Goal: Transaction & Acquisition: Purchase product/service

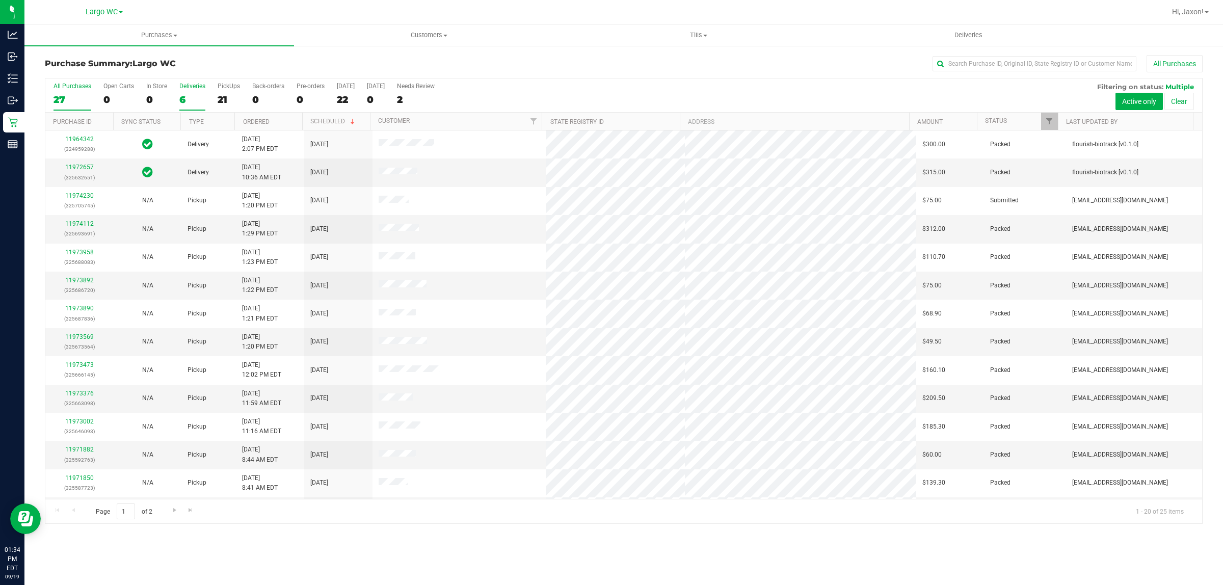
click at [184, 103] on div "6" at bounding box center [192, 100] width 26 height 12
click at [0, 0] on input "Deliveries 6" at bounding box center [0, 0] width 0 height 0
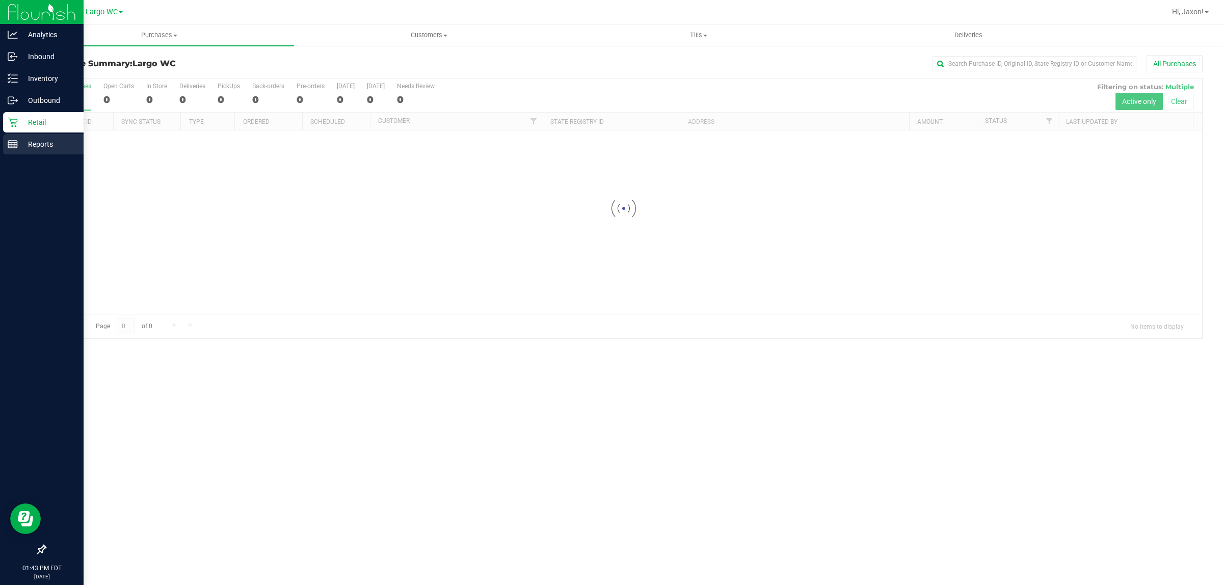
click at [13, 143] on icon at bounding box center [13, 144] width 10 height 10
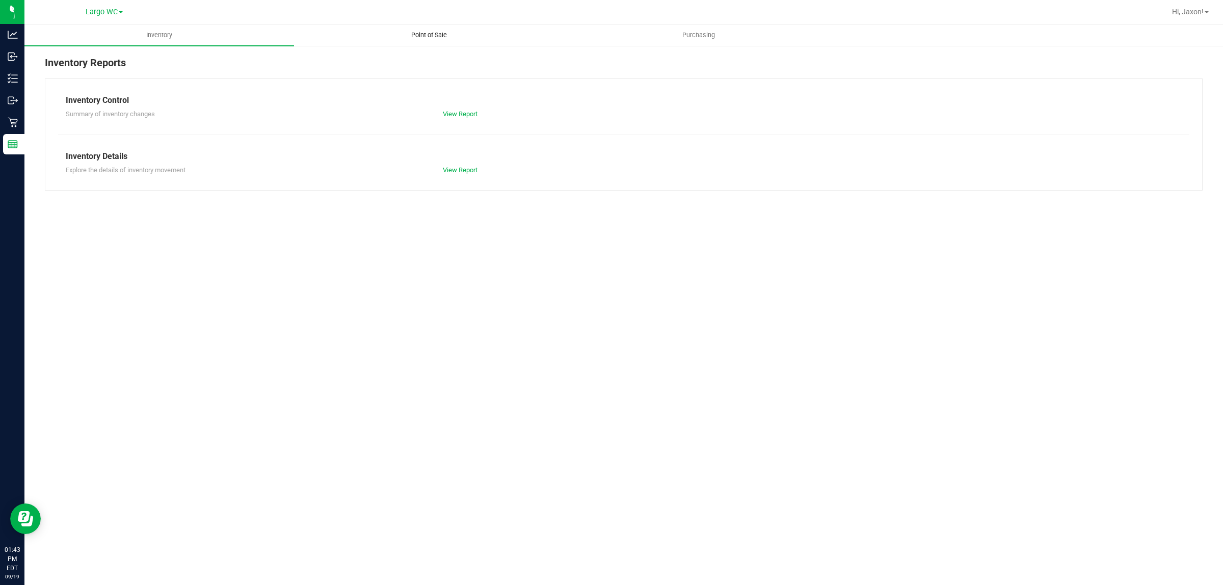
click at [451, 37] on span "Point of Sale" at bounding box center [428, 35] width 63 height 9
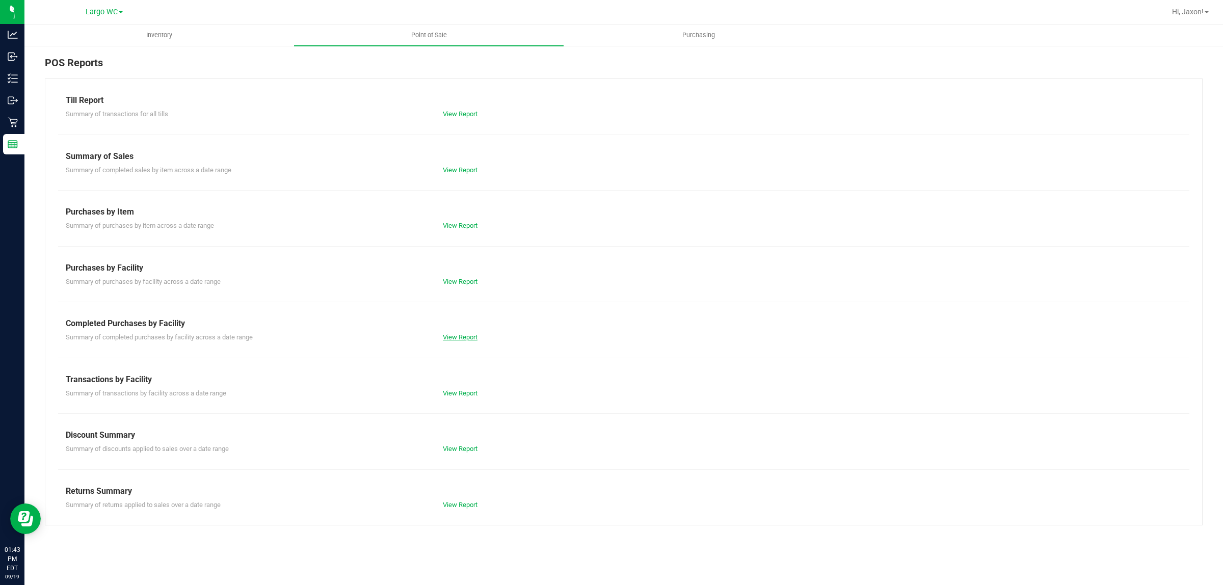
click at [451, 340] on link "View Report" at bounding box center [460, 337] width 35 height 8
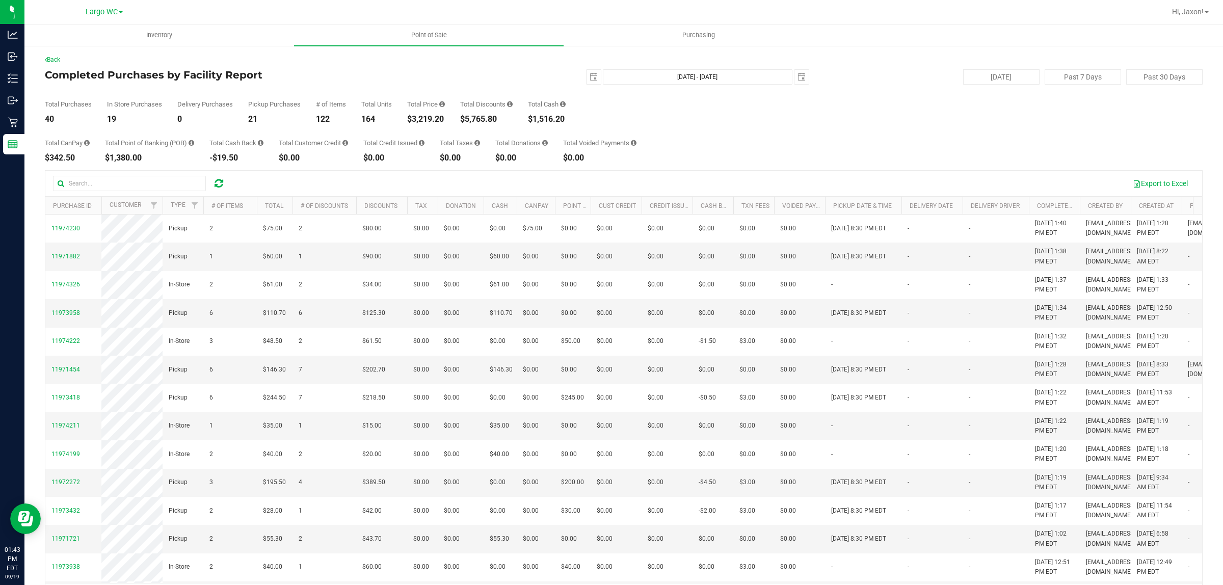
click at [435, 120] on div "$3,219.20" at bounding box center [426, 119] width 38 height 8
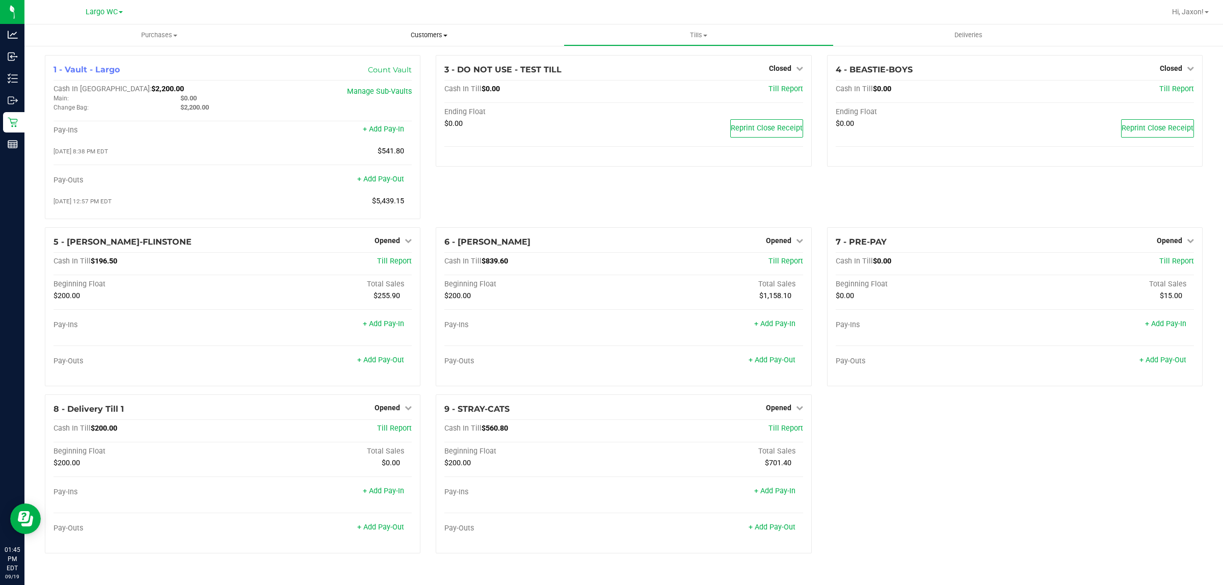
click at [436, 32] on span "Customers" at bounding box center [428, 35] width 268 height 9
click at [436, 32] on span "Customers" at bounding box center [429, 35] width 270 height 9
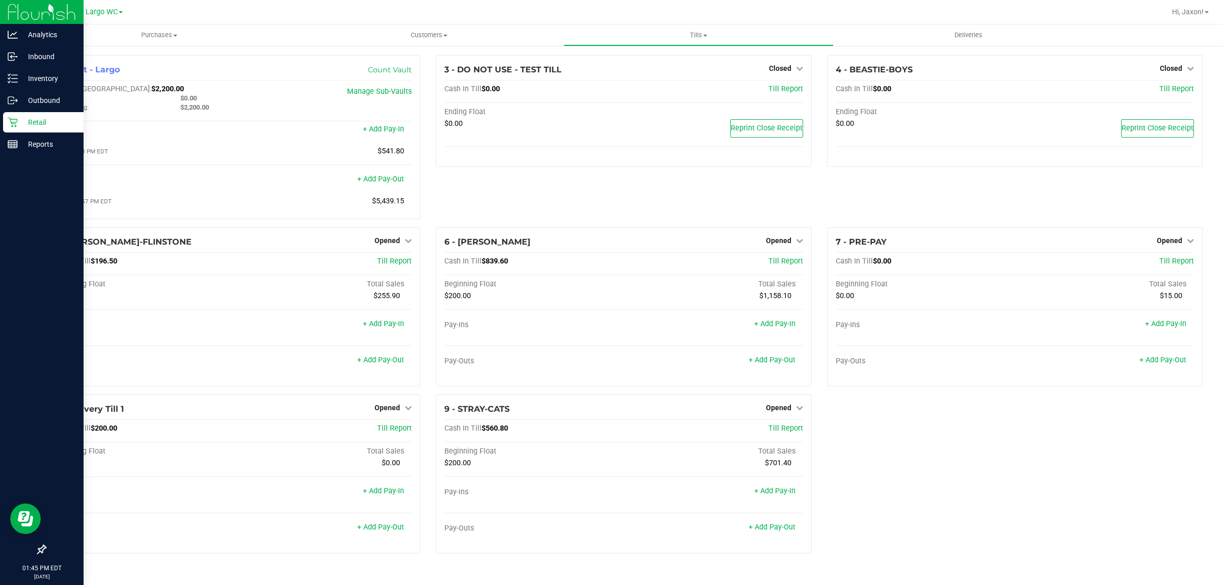
drag, startPoint x: 16, startPoint y: 120, endPoint x: 21, endPoint y: 119, distance: 5.2
click at [16, 120] on icon at bounding box center [13, 122] width 10 height 10
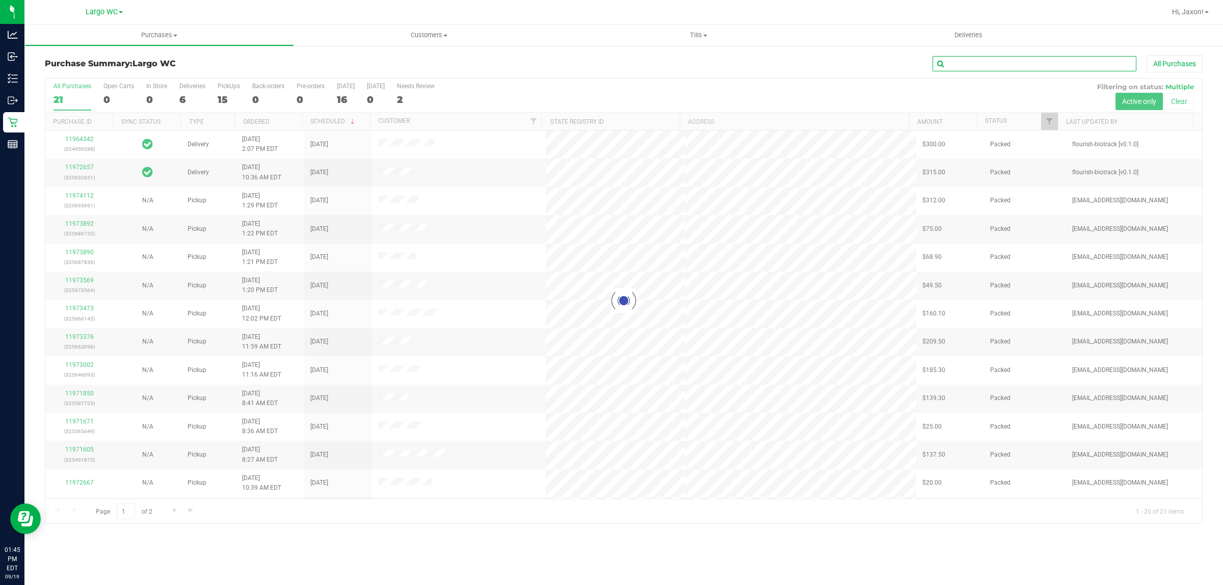
click at [984, 60] on input "text" at bounding box center [1034, 63] width 204 height 15
click at [419, 39] on span "Customers" at bounding box center [429, 35] width 270 height 9
click at [389, 62] on li "All customers" at bounding box center [429, 62] width 270 height 12
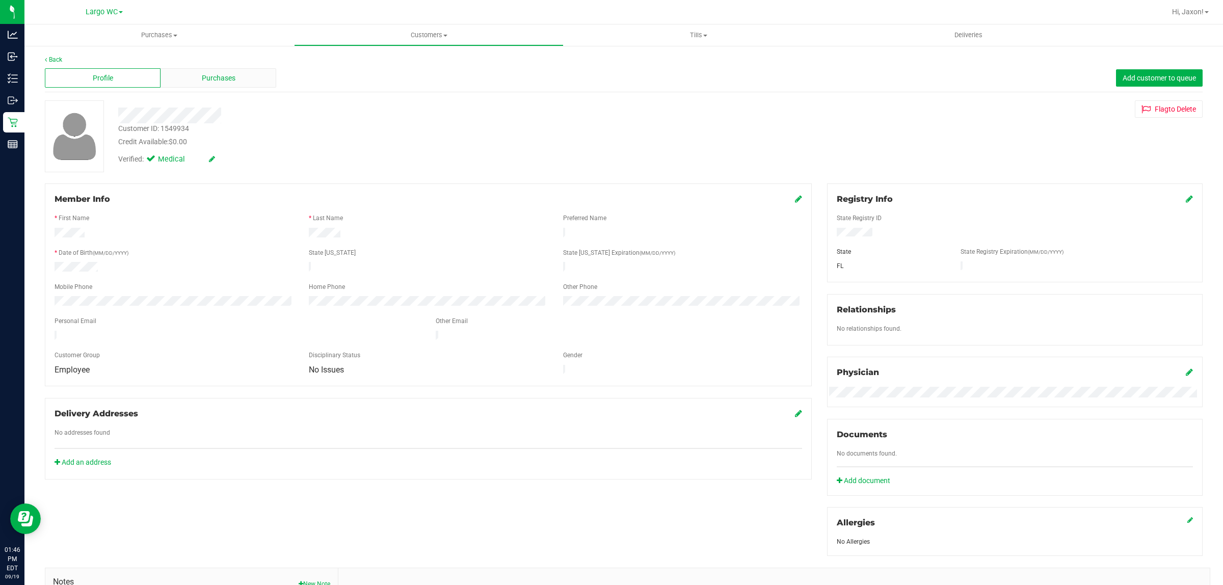
click at [225, 77] on span "Purchases" at bounding box center [219, 78] width 34 height 11
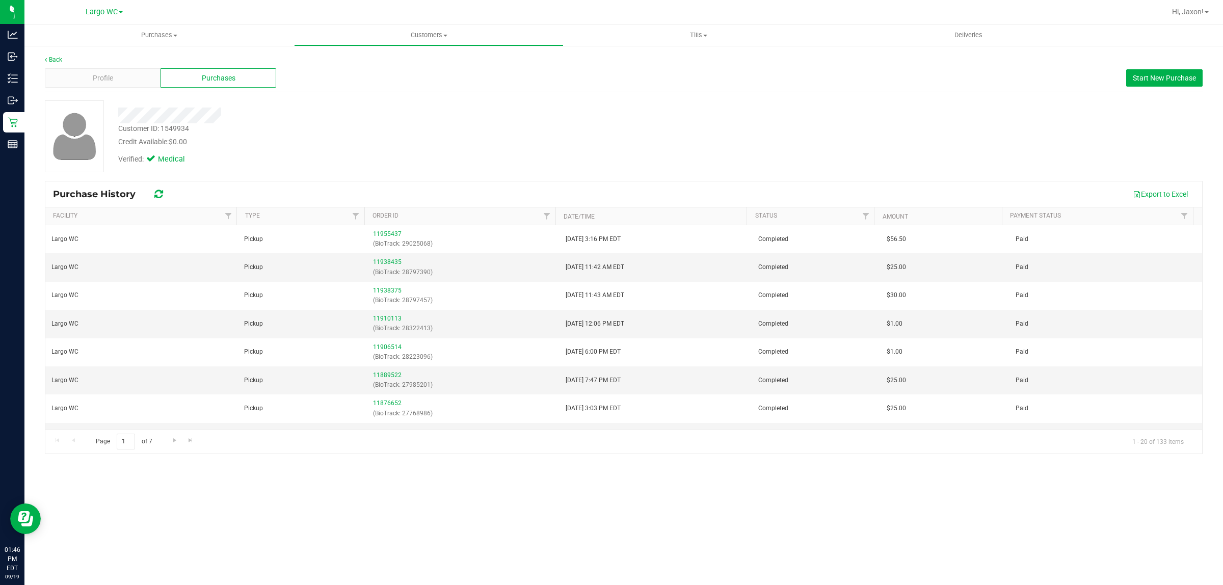
click at [453, 139] on div "Credit Available: $0.00" at bounding box center [403, 142] width 571 height 11
click at [229, 80] on span "Purchases" at bounding box center [219, 78] width 34 height 11
click at [1164, 69] on button "Start New Purchase" at bounding box center [1164, 77] width 76 height 17
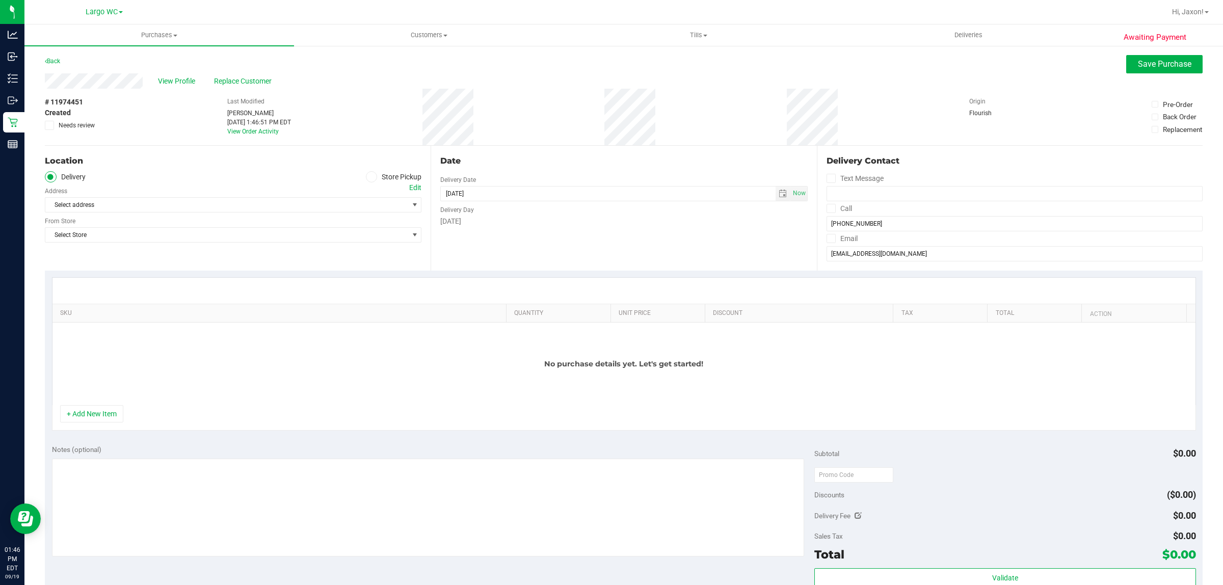
click at [370, 172] on span at bounding box center [372, 177] width 12 height 12
click at [0, 0] on input "Store Pickup" at bounding box center [0, 0] width 0 height 0
click at [368, 212] on span "Select Store" at bounding box center [226, 205] width 363 height 14
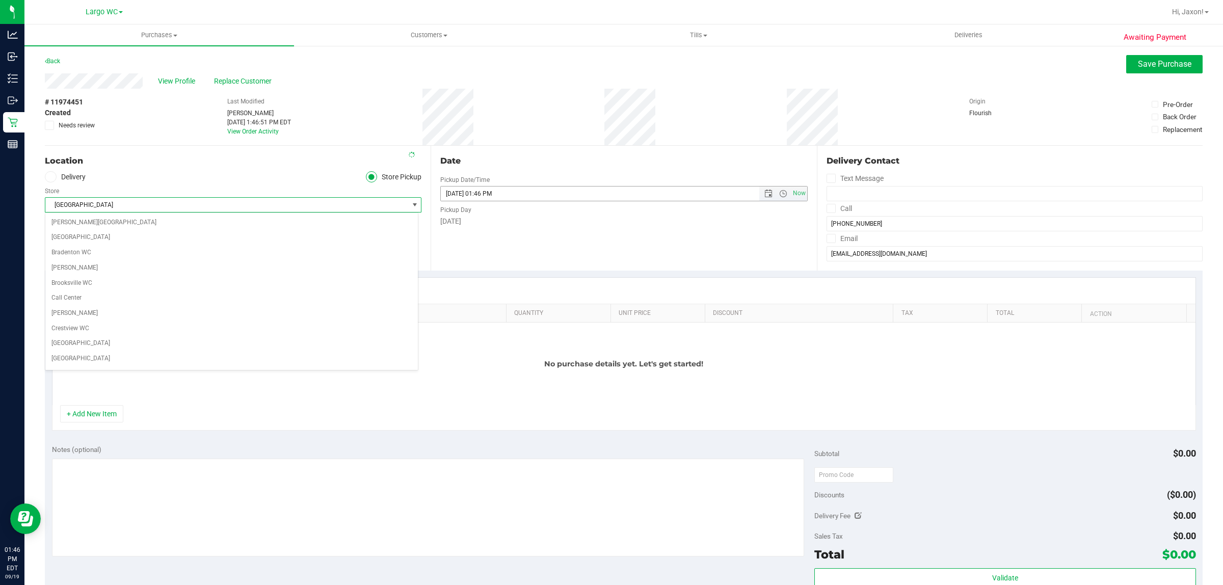
scroll to position [170, 0]
click at [110, 357] on li "Largo WC" at bounding box center [231, 355] width 372 height 15
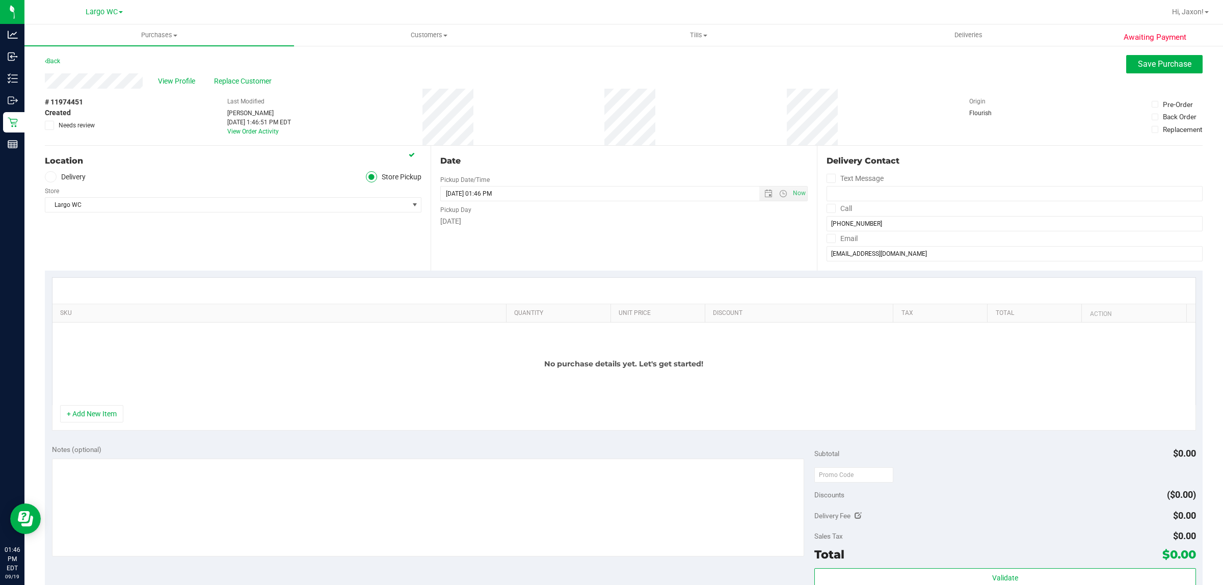
click at [460, 245] on div "Date Pickup Date/Time 09/19/2025 Now 09/19/2025 01:46 PM Now Pickup Day Friday" at bounding box center [623, 208] width 386 height 125
click at [1146, 63] on span "Save Purchase" at bounding box center [1164, 64] width 53 height 10
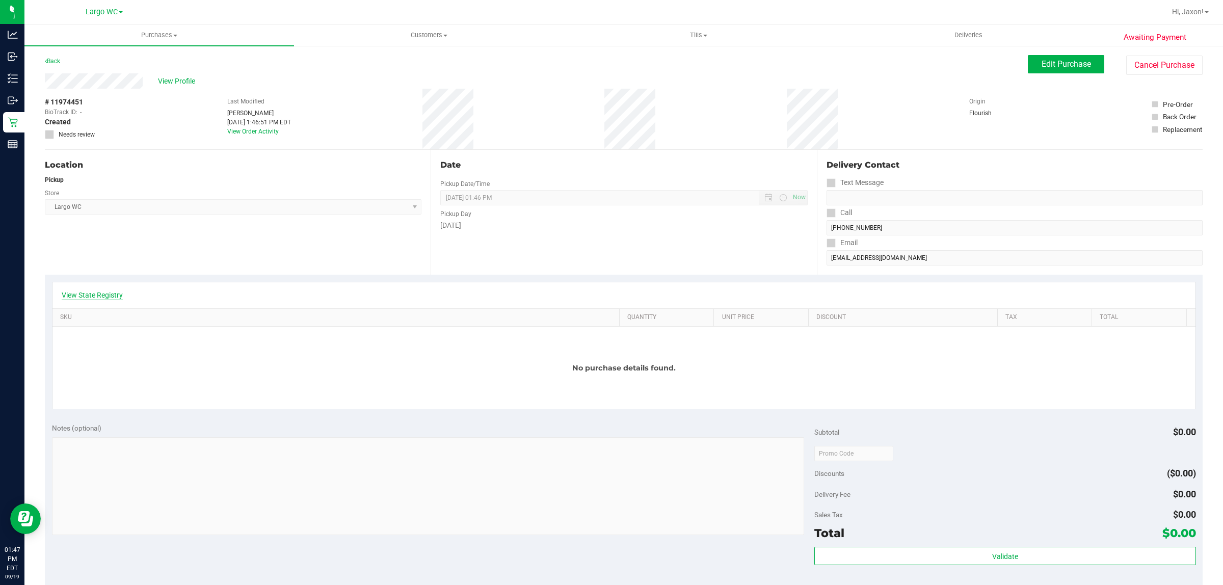
click at [100, 291] on link "View State Registry" at bounding box center [92, 295] width 61 height 10
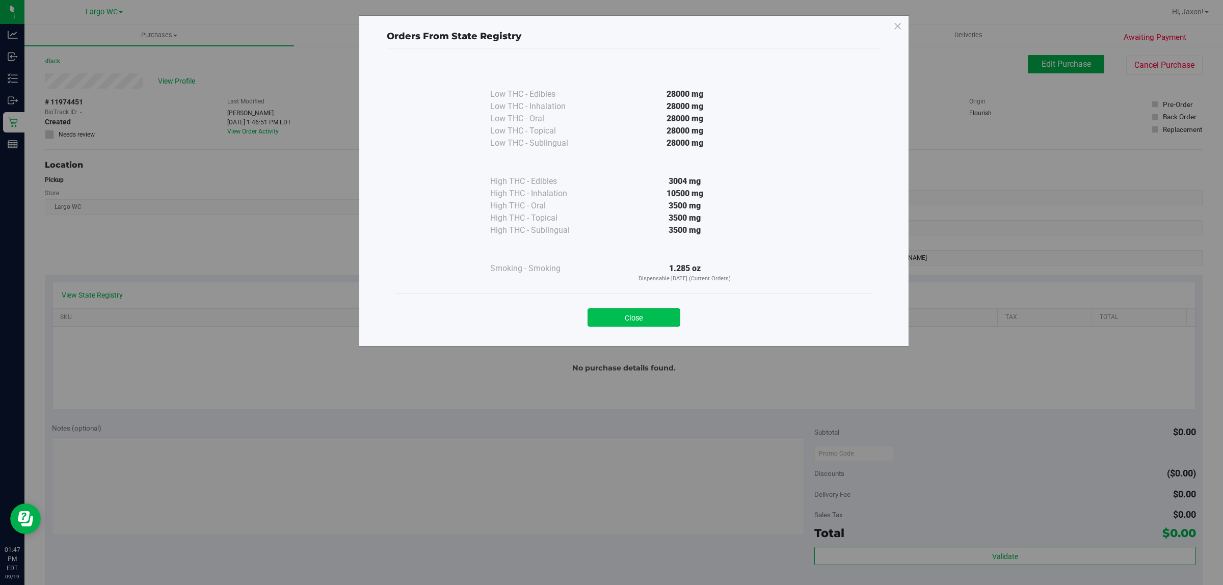
click at [633, 318] on button "Close" at bounding box center [633, 317] width 93 height 18
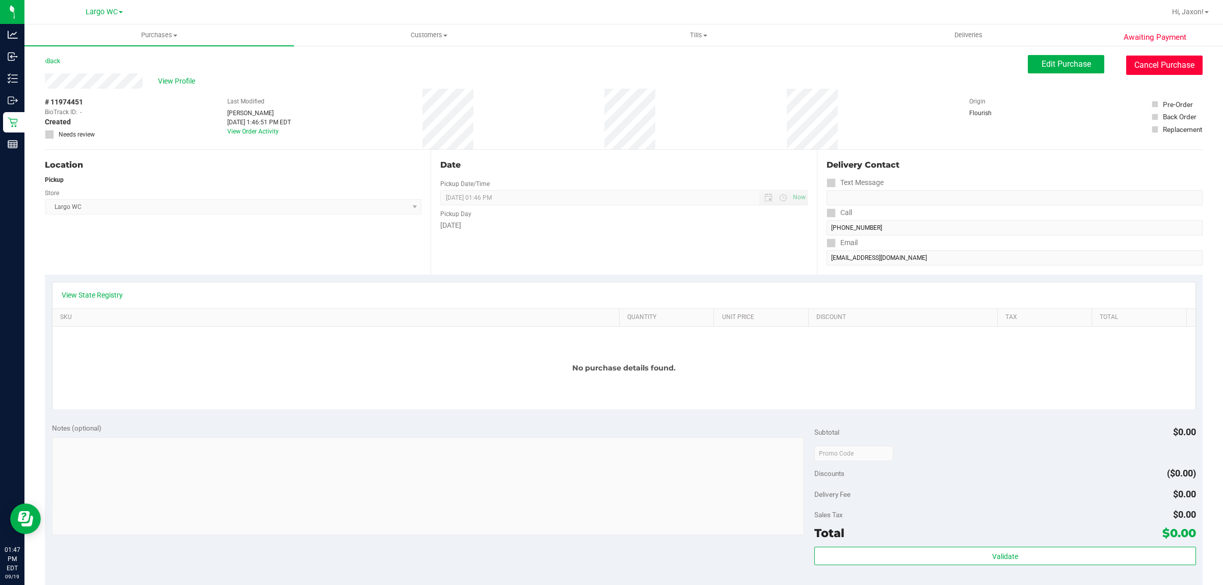
click at [1149, 67] on button "Cancel Purchase" at bounding box center [1164, 65] width 76 height 19
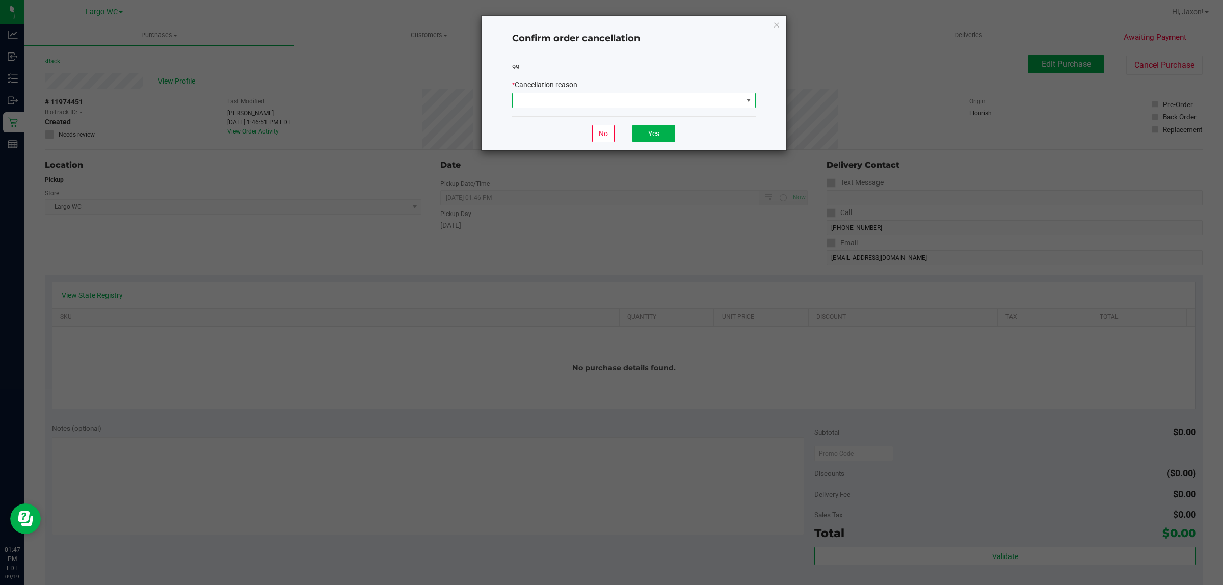
click at [692, 106] on span at bounding box center [628, 100] width 230 height 14
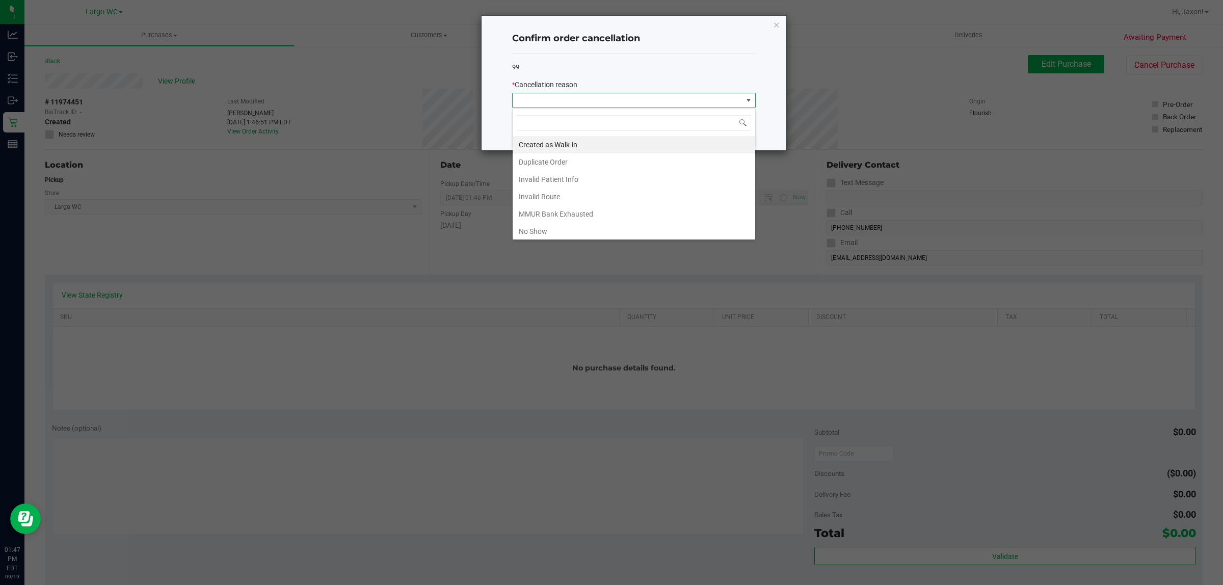
scroll to position [16, 243]
click at [692, 106] on span at bounding box center [628, 100] width 230 height 14
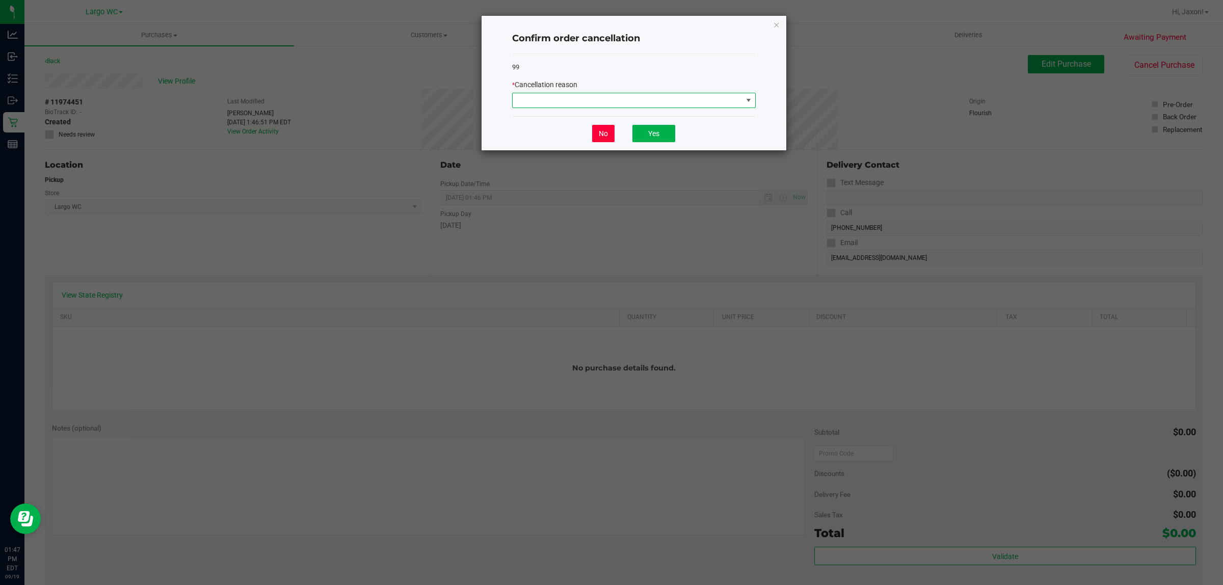
click at [595, 133] on button "No" at bounding box center [603, 133] width 22 height 17
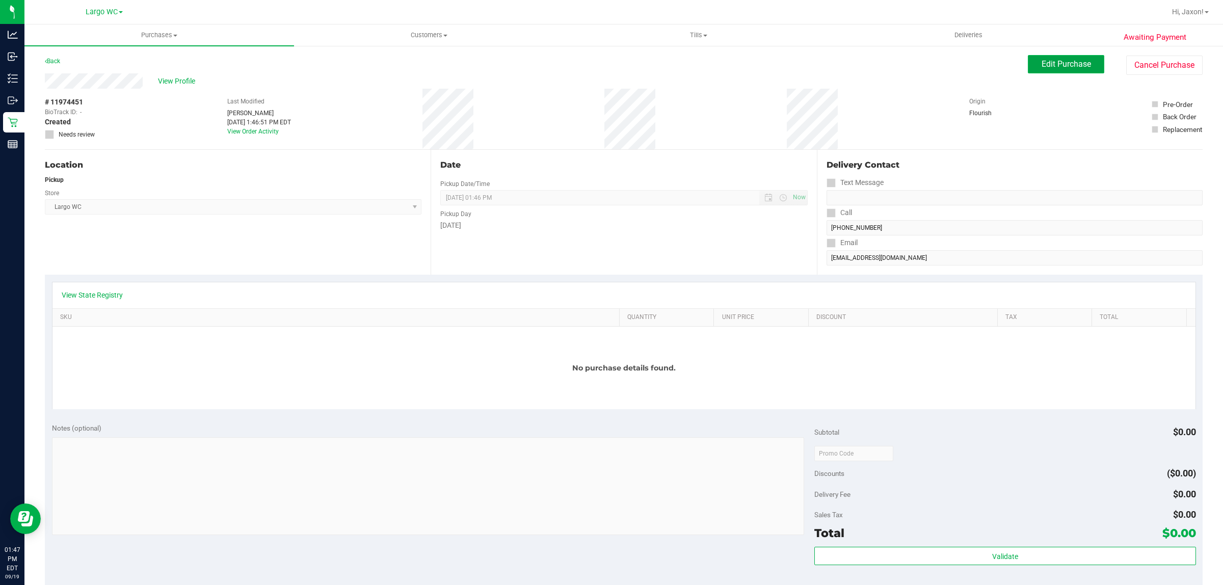
click at [1041, 63] on span "Edit Purchase" at bounding box center [1065, 64] width 49 height 10
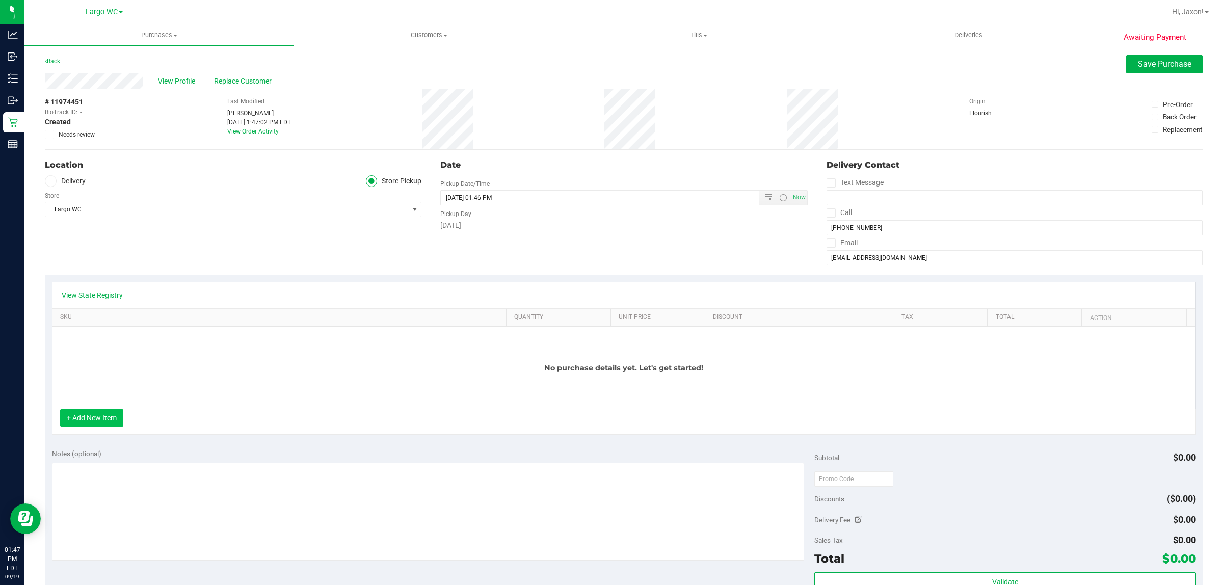
click at [108, 426] on button "+ Add New Item" at bounding box center [91, 417] width 63 height 17
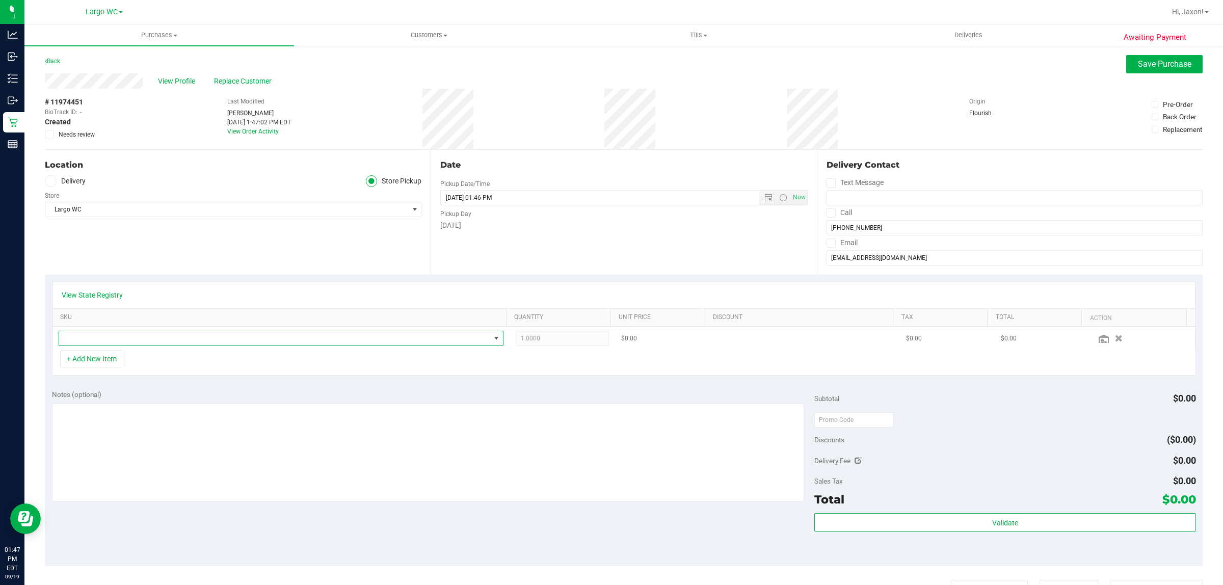
click at [344, 339] on span "NO DATA FOUND" at bounding box center [274, 338] width 431 height 14
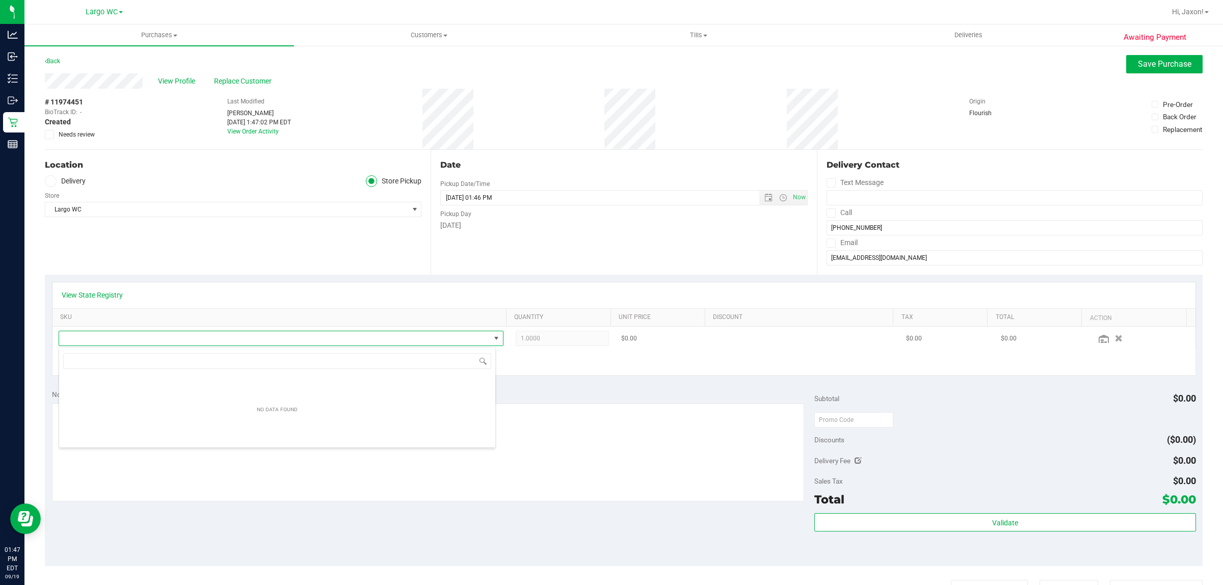
scroll to position [16, 437]
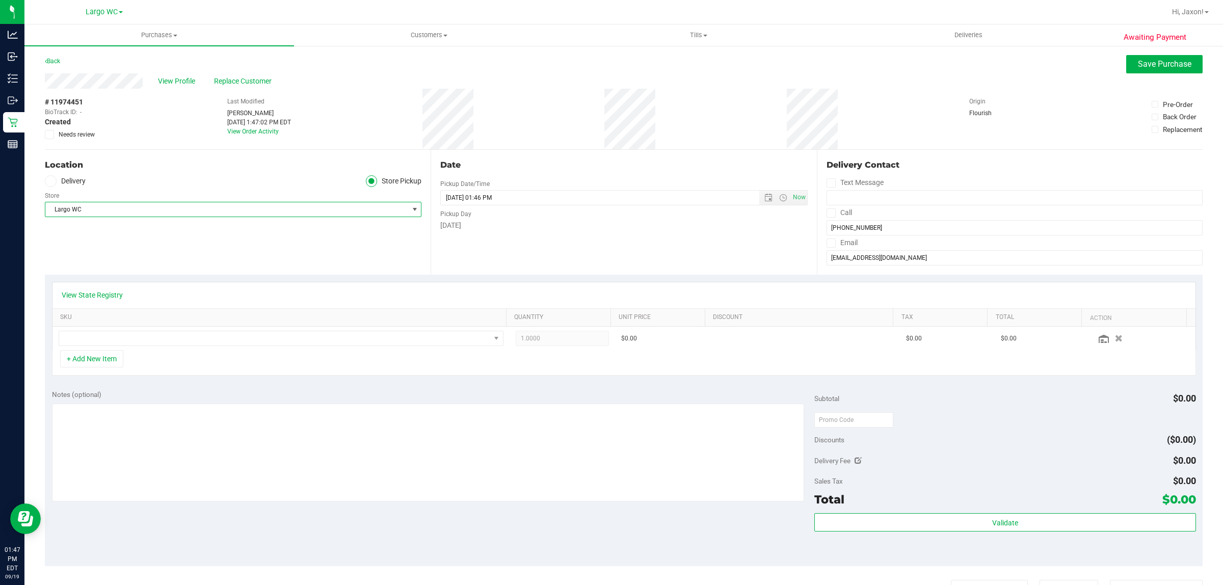
click at [379, 208] on span "Largo WC" at bounding box center [226, 209] width 363 height 14
click at [378, 208] on span "Largo WC" at bounding box center [226, 209] width 363 height 14
click at [507, 279] on div "View State Registry SKU Quantity Unit Price Discount Tax Total Action 1.0000 1 …" at bounding box center [624, 329] width 1158 height 108
click at [382, 334] on span "NO DATA FOUND" at bounding box center [274, 338] width 431 height 14
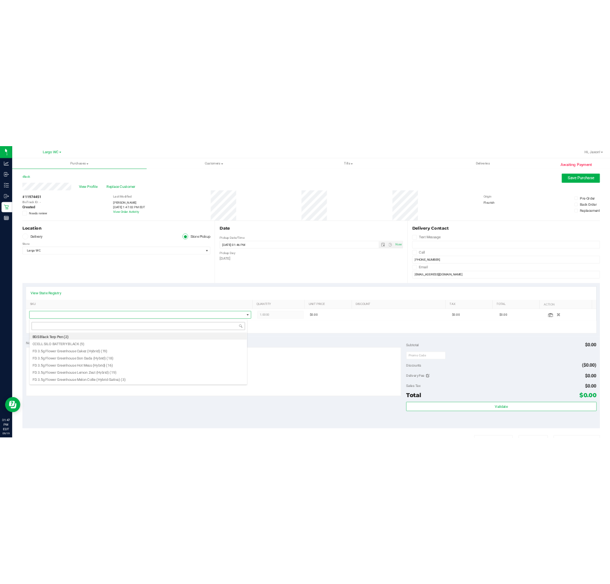
scroll to position [16, 437]
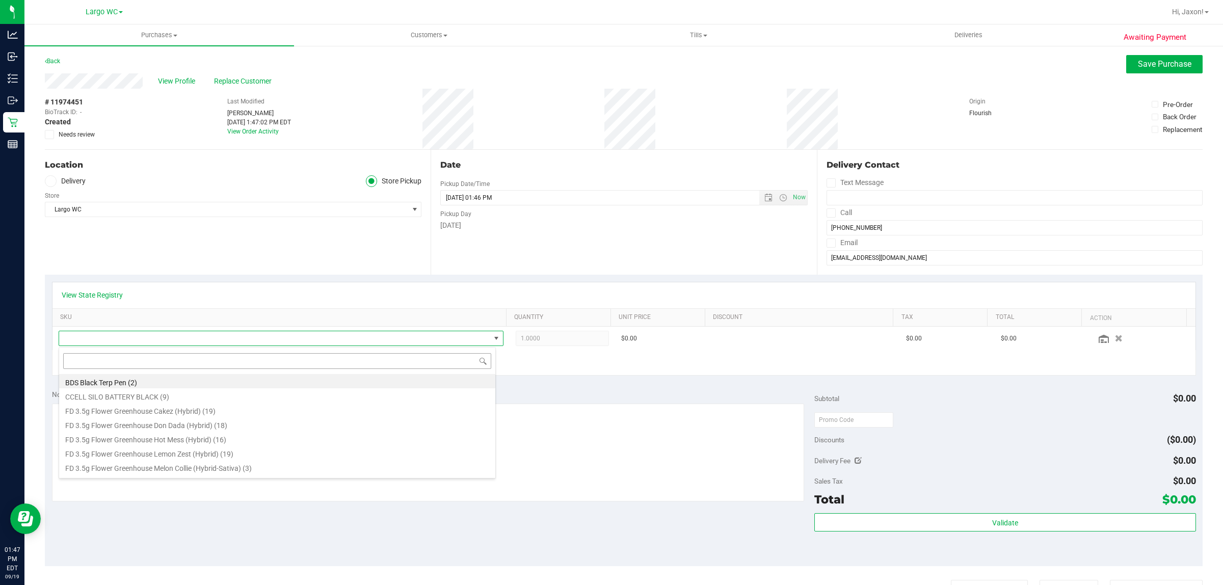
click at [279, 365] on input at bounding box center [277, 361] width 428 height 16
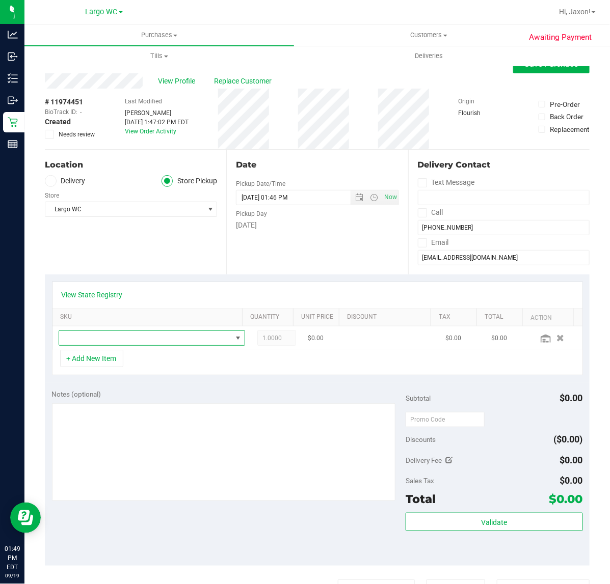
click at [211, 335] on span "NO DATA FOUND" at bounding box center [145, 338] width 173 height 14
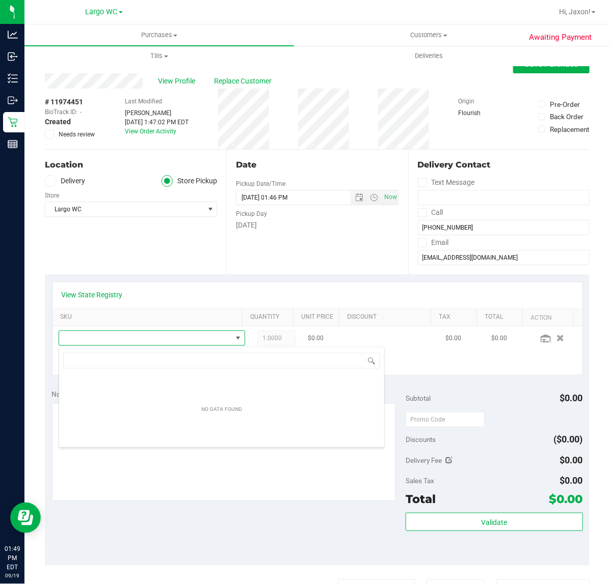
scroll to position [16, 167]
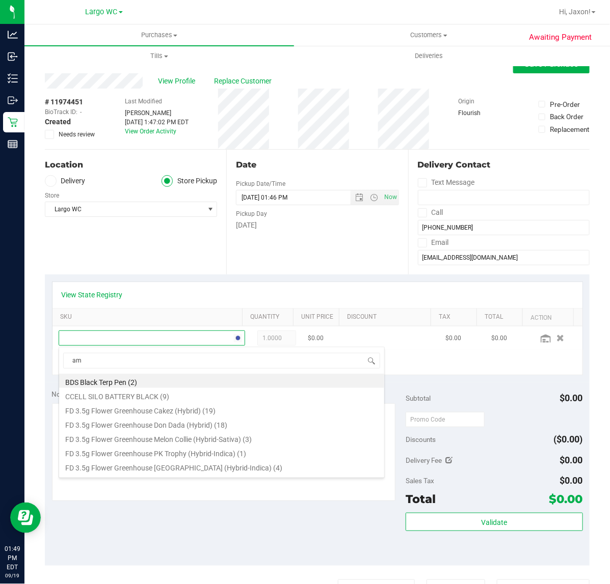
type input "aml"
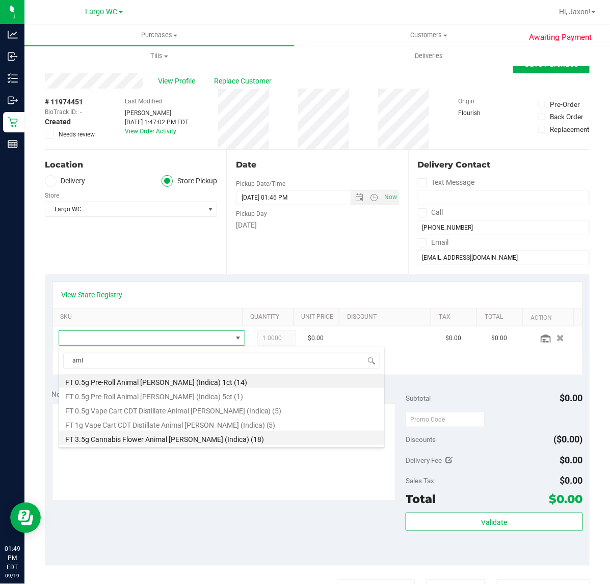
click at [225, 436] on li "FT 3.5g Cannabis Flower Animal Larry (Indica) (18)" at bounding box center [221, 438] width 325 height 14
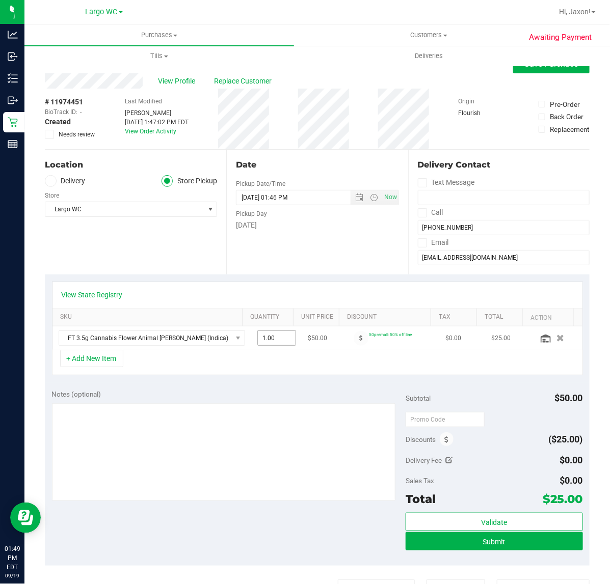
click at [257, 339] on span "1.00 1" at bounding box center [276, 338] width 39 height 15
click at [258, 337] on input "1" at bounding box center [277, 338] width 38 height 14
type input "2"
type input "2.00"
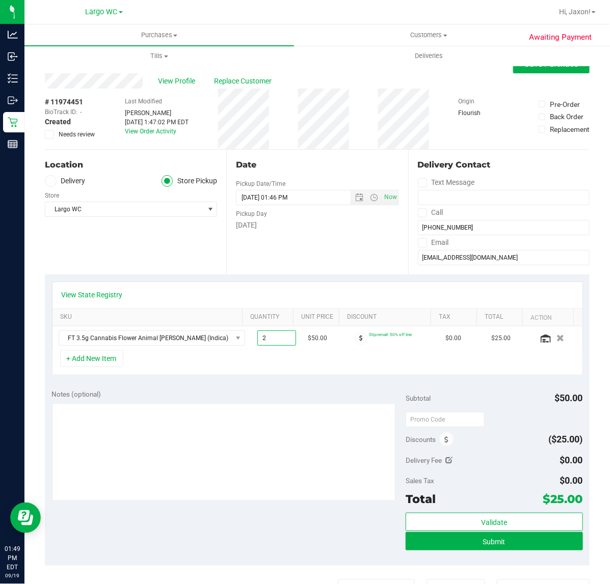
click at [314, 379] on div "View State Registry SKU Quantity Unit Price Discount Tax Total Action FT 3.5g C…" at bounding box center [317, 329] width 545 height 108
click at [523, 536] on button "Submit" at bounding box center [494, 541] width 177 height 18
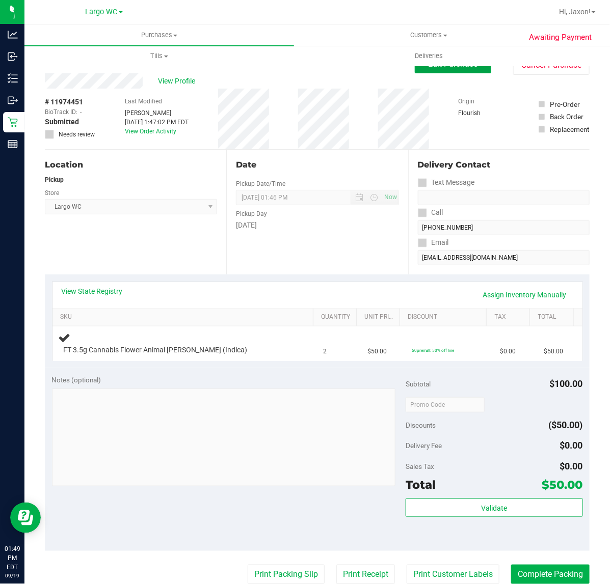
click at [462, 70] on button "Edit Purchase" at bounding box center [453, 64] width 76 height 18
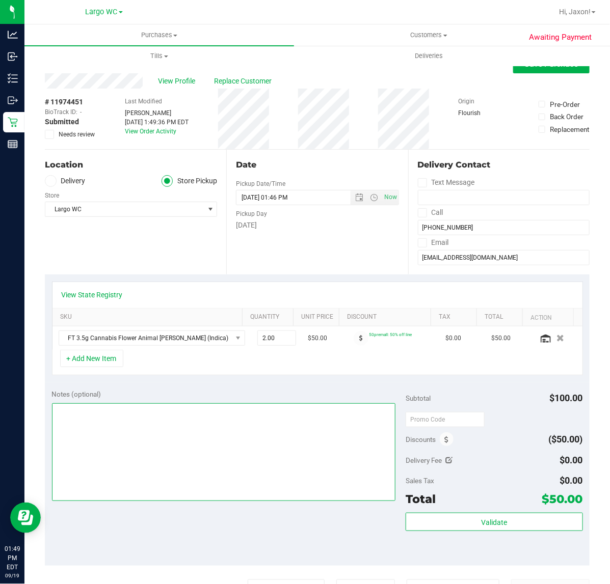
drag, startPoint x: 187, startPoint y: 434, endPoint x: 203, endPoint y: 427, distance: 17.1
click at [187, 434] on textarea at bounding box center [224, 452] width 344 height 98
type textarea "Employeeeee Please"
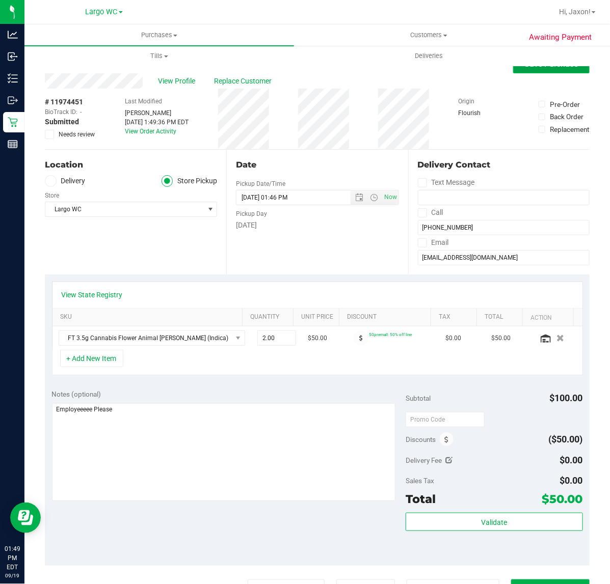
click at [530, 68] on span "Save Purchase" at bounding box center [551, 64] width 53 height 10
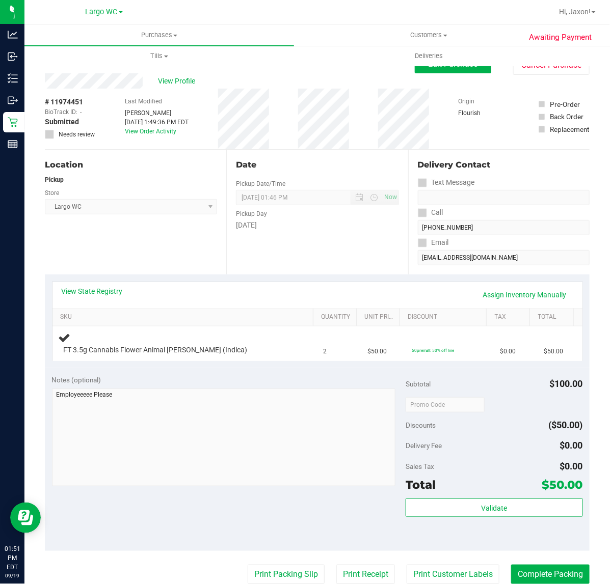
click at [317, 246] on div "Date Pickup Date/Time 09/19/2025 Now 09/19/2025 01:46 PM Now Pickup Day Friday" at bounding box center [316, 212] width 181 height 125
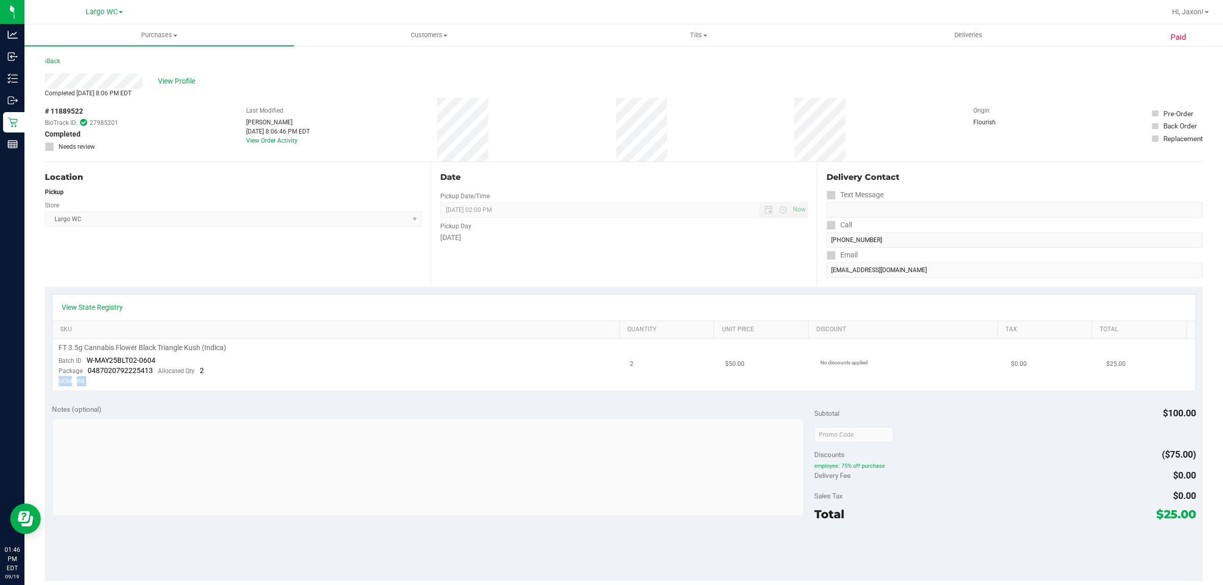
click at [580, 367] on tr "FT 3.5g Cannabis Flower Black Triangle Kush (Indica) Batch ID W-MAY25BLT02-0604…" at bounding box center [623, 364] width 1143 height 51
click at [608, 360] on td "FT 3.5g Cannabis Flower Black Triangle Kush (Indica) Batch ID W-MAY25BLT02-0604…" at bounding box center [338, 364] width 572 height 51
click at [642, 353] on td "2" at bounding box center [671, 364] width 95 height 51
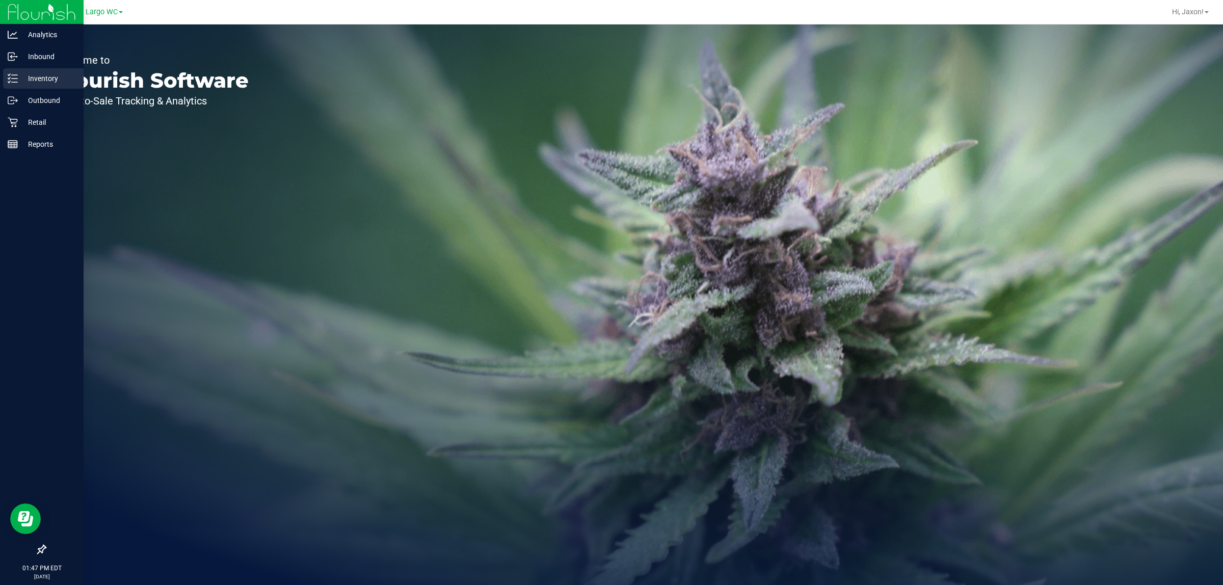
click at [44, 82] on p "Inventory" at bounding box center [48, 78] width 61 height 12
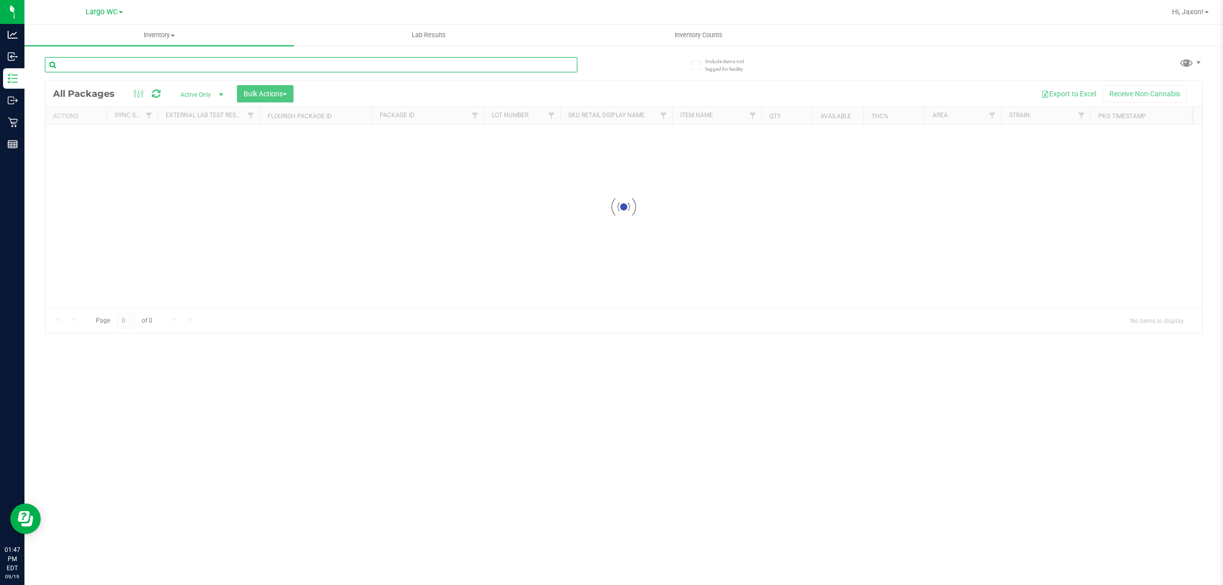
click at [151, 59] on input "text" at bounding box center [311, 64] width 532 height 15
click at [151, 63] on div "Inventory All packages All inventory Waste log Create inventory Lab Results Inv…" at bounding box center [623, 304] width 1198 height 560
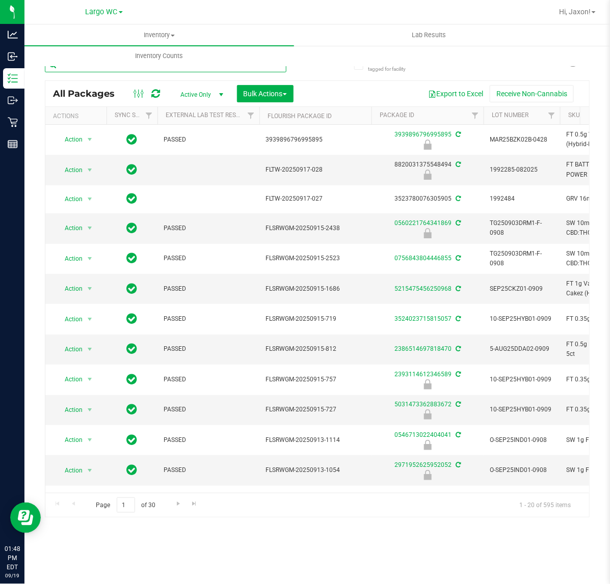
click at [213, 67] on input "text" at bounding box center [165, 64] width 241 height 15
type input "aml"
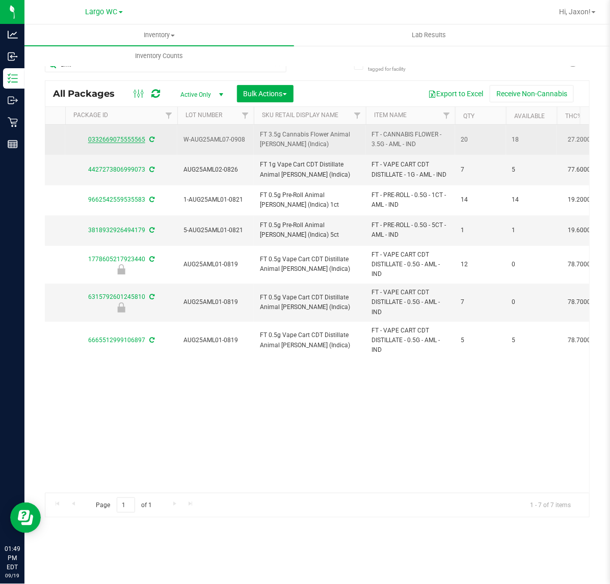
click at [126, 139] on link "0332669075555565" at bounding box center [116, 139] width 57 height 7
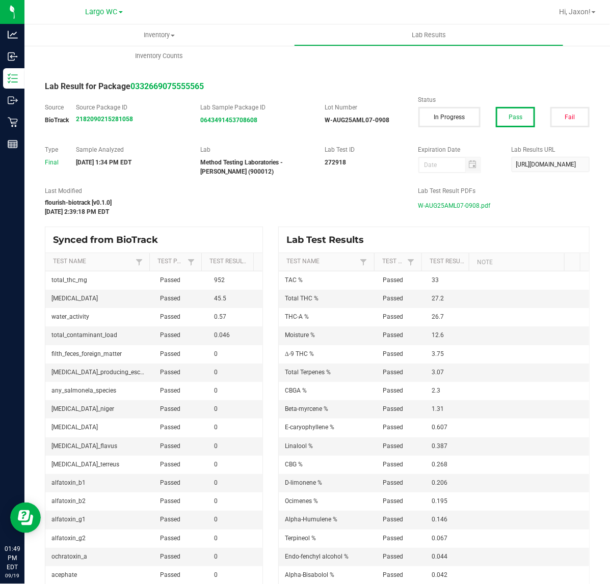
click at [456, 206] on span "W-AUG25AML07-0908.pdf" at bounding box center [454, 205] width 72 height 15
